Goal: Check status: Check status

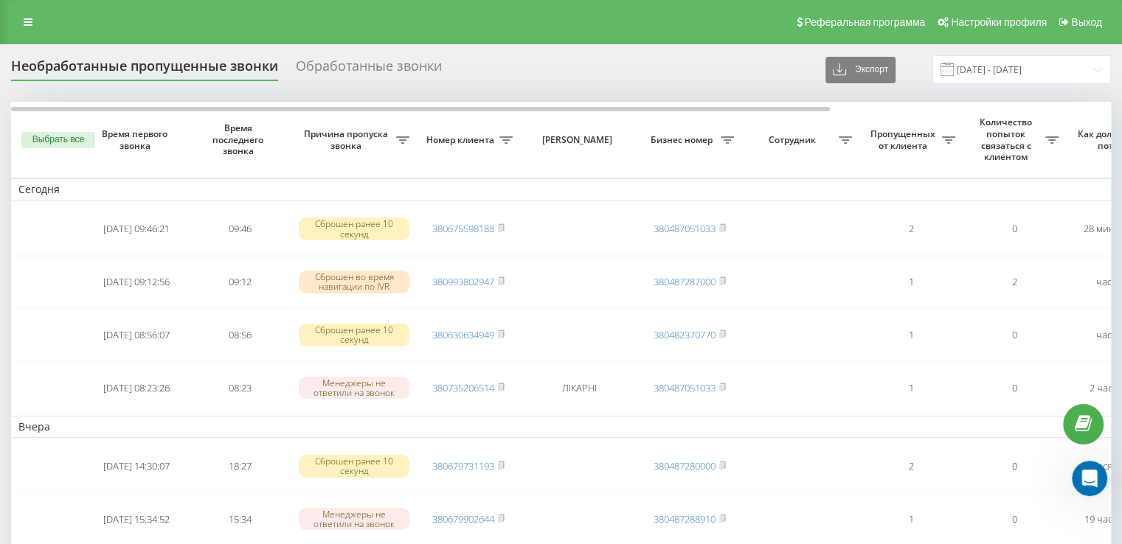
click at [350, 68] on div "Обработанные звонки" at bounding box center [369, 69] width 146 height 23
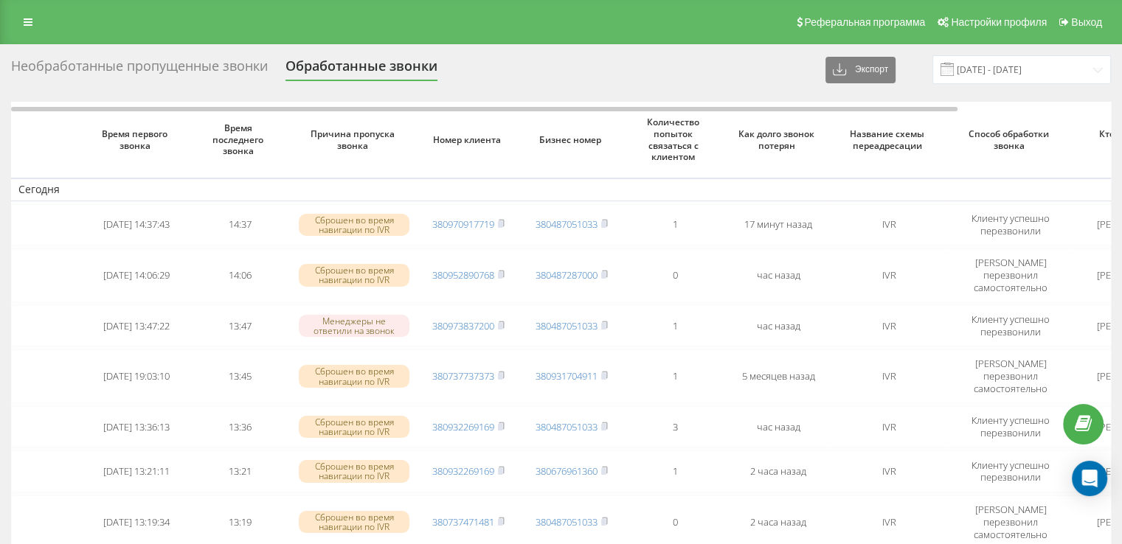
click at [220, 63] on div "Необработанные пропущенные звонки" at bounding box center [139, 69] width 257 height 23
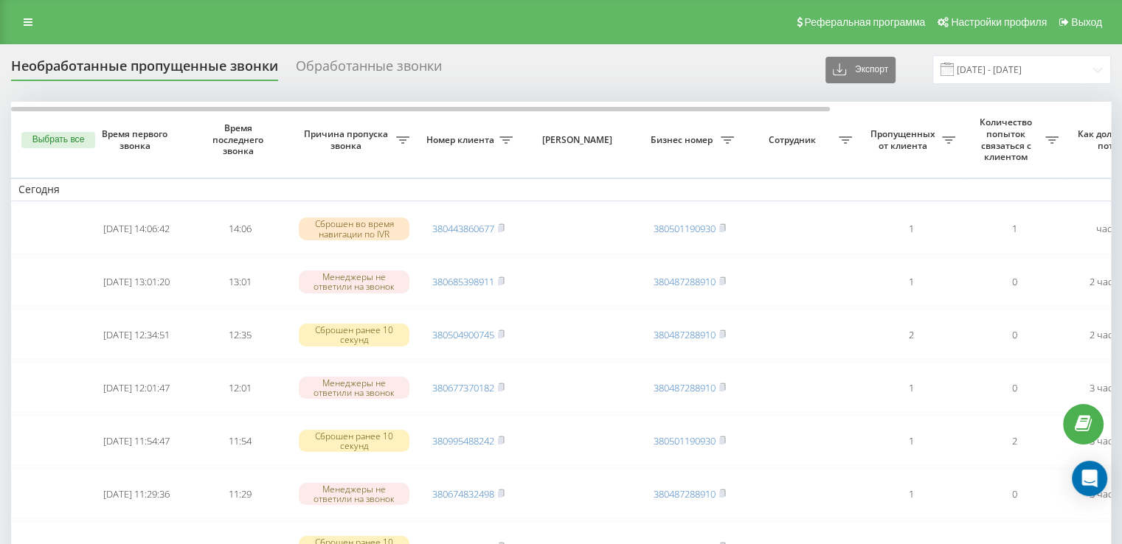
click at [341, 70] on div "Обработанные звонки" at bounding box center [369, 69] width 146 height 23
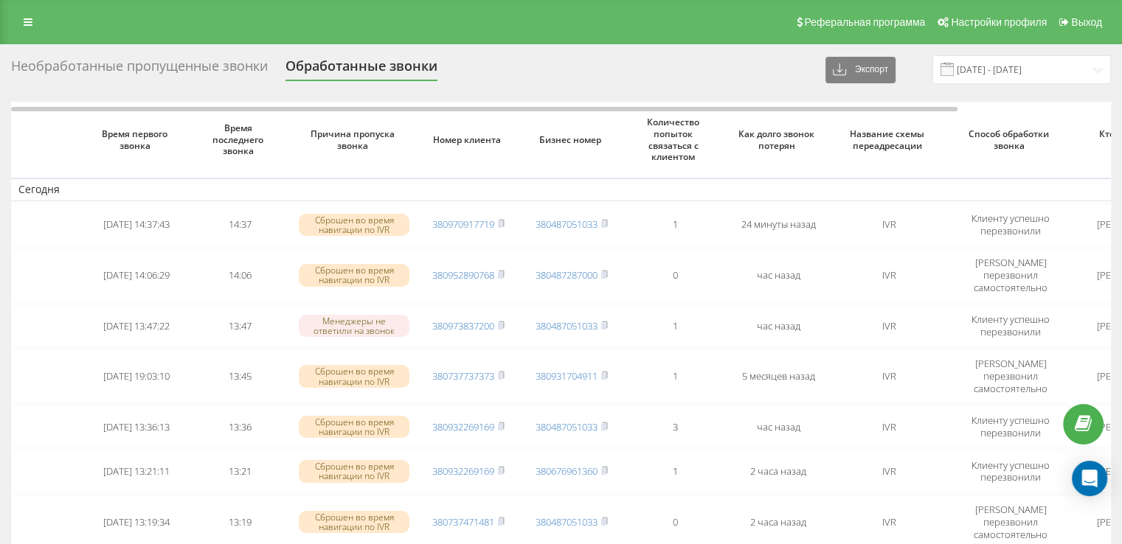
click at [212, 60] on div "Необработанные пропущенные звонки" at bounding box center [139, 69] width 257 height 23
